Goal: Transaction & Acquisition: Purchase product/service

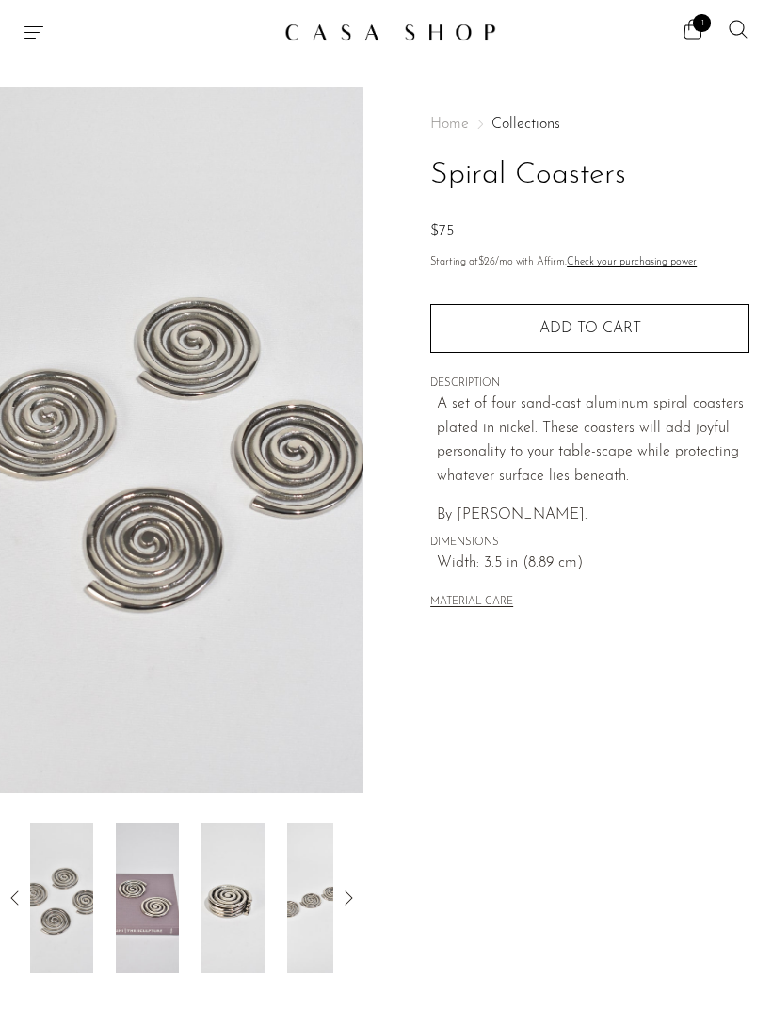
click at [73, 931] on img at bounding box center [61, 898] width 63 height 151
